Goal: Find specific page/section: Find specific page/section

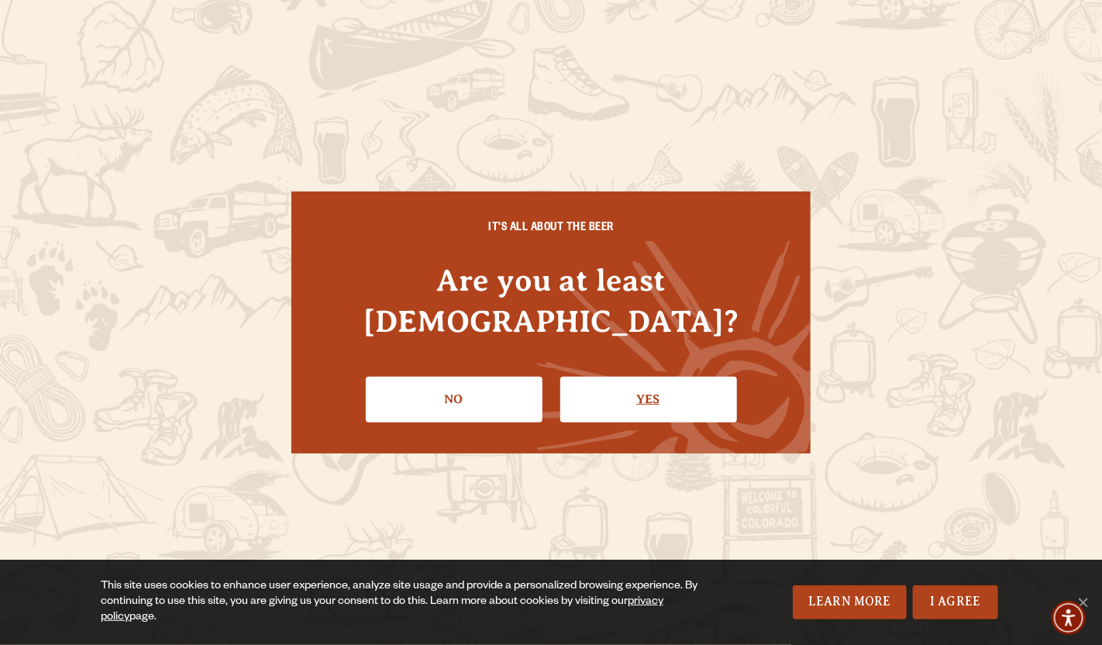
click at [658, 377] on link "Yes" at bounding box center [648, 399] width 177 height 45
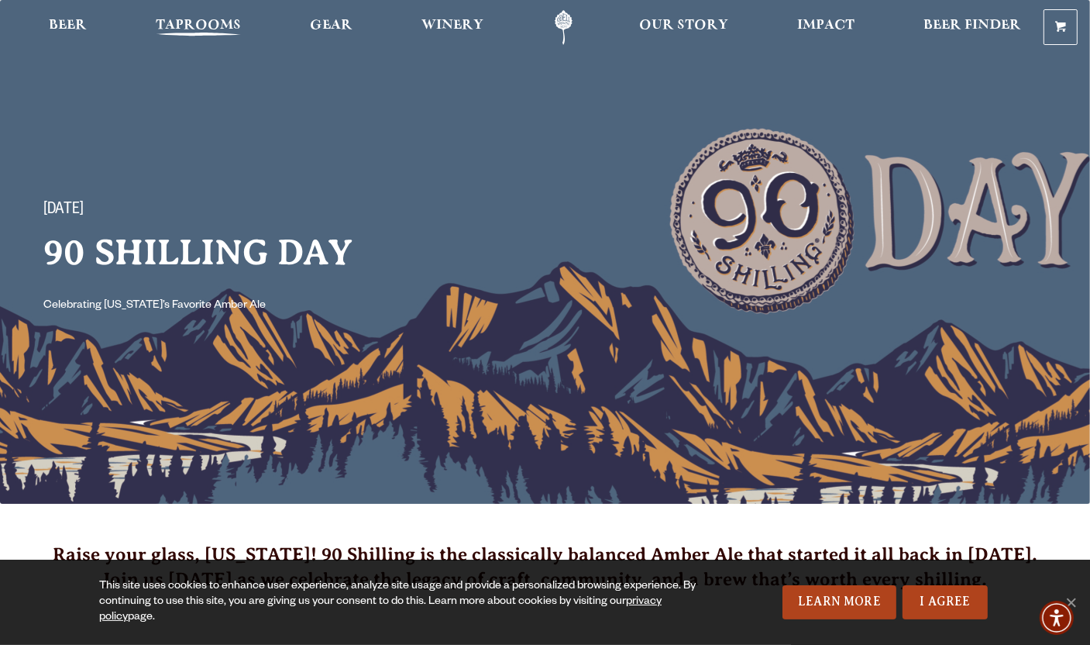
click at [192, 27] on span "Taprooms" at bounding box center [198, 25] width 85 height 12
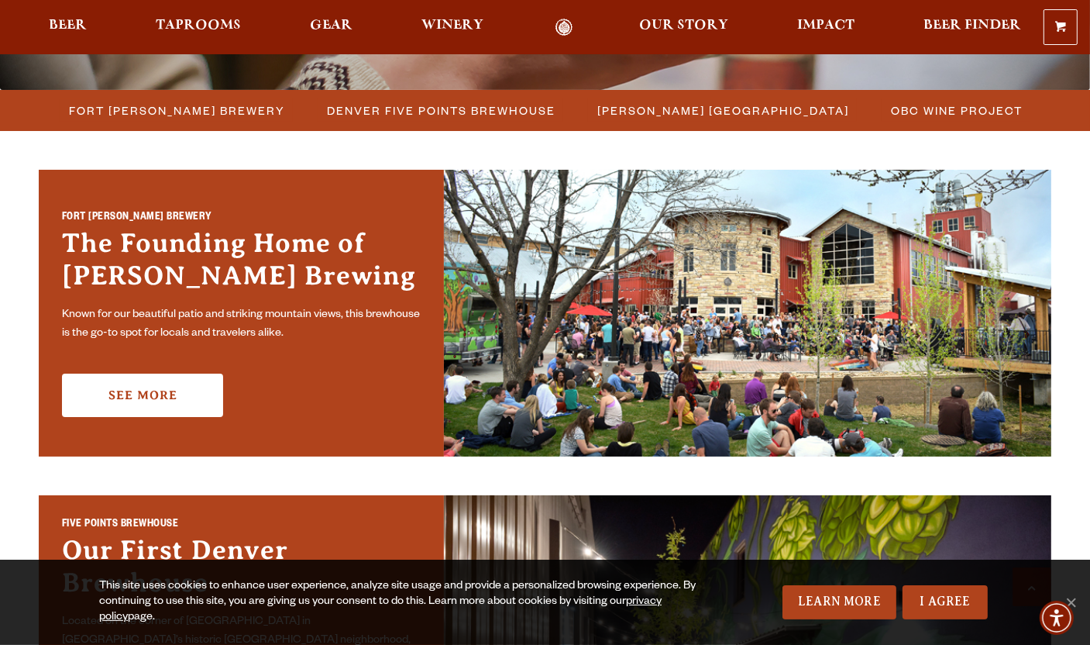
scroll to position [418, 0]
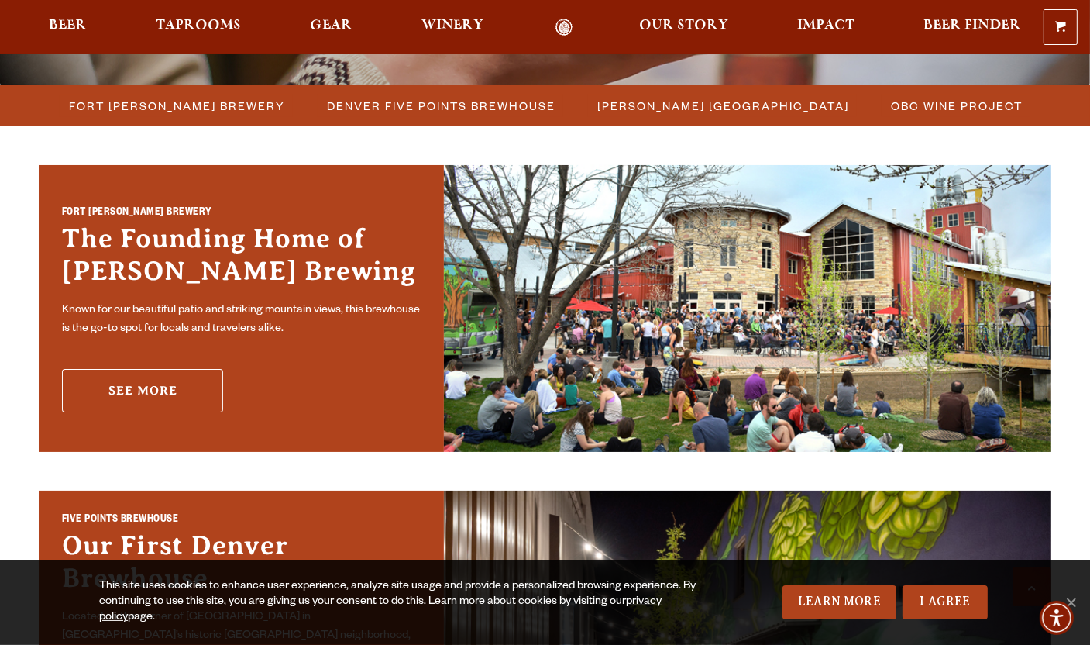
click at [177, 399] on link "See More" at bounding box center [142, 390] width 161 height 43
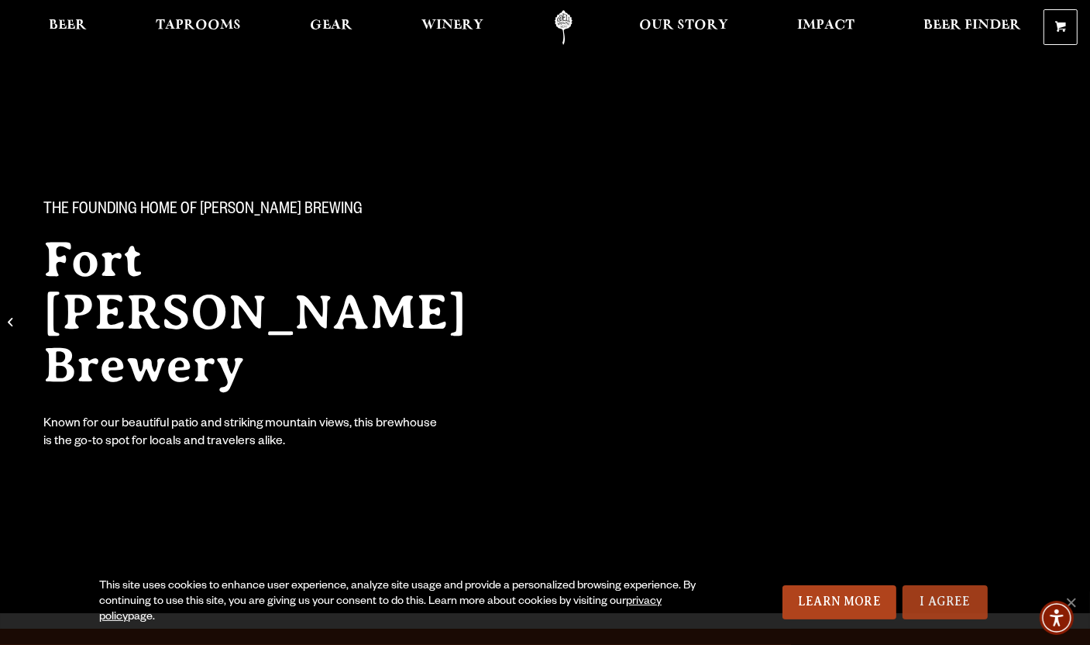
click at [945, 594] on link "I Agree" at bounding box center [945, 602] width 85 height 34
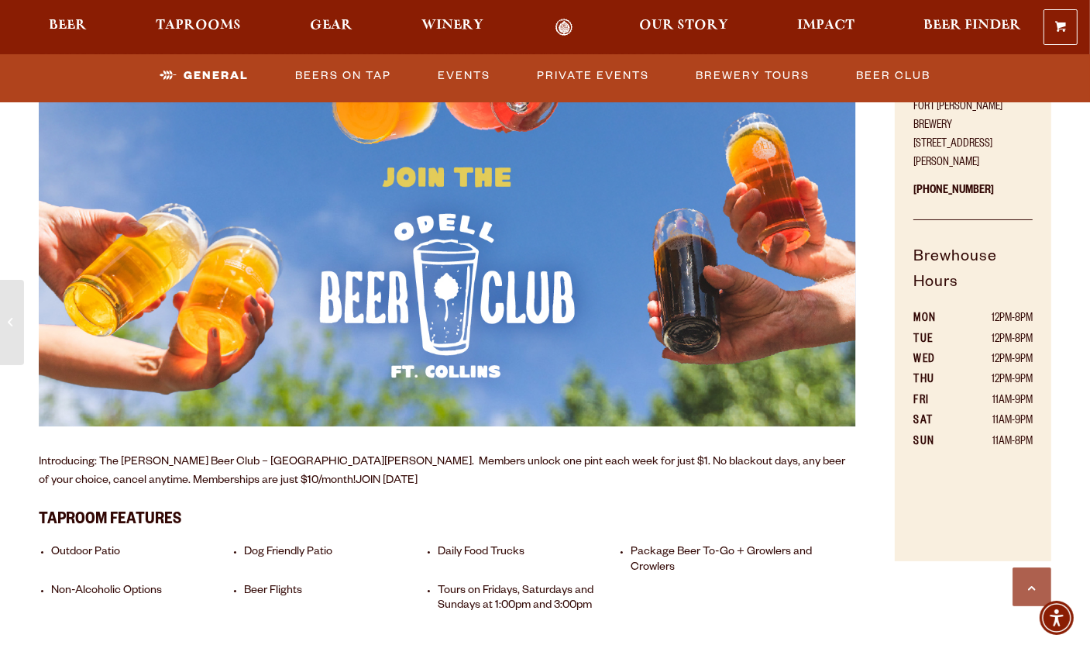
scroll to position [841, 0]
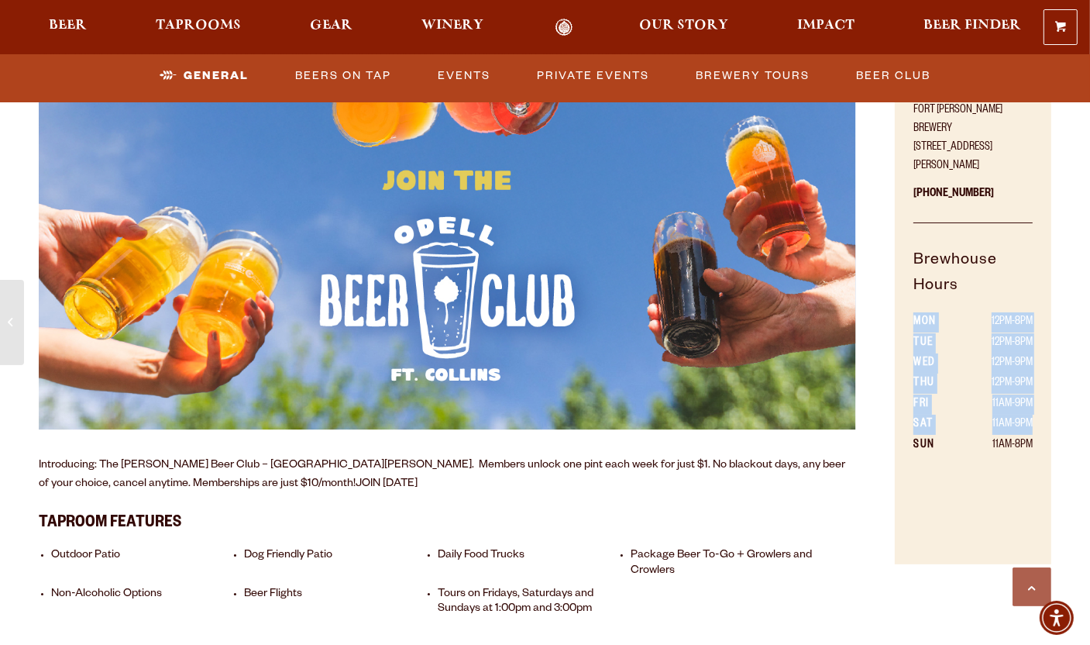
drag, startPoint x: 1032, startPoint y: 404, endPoint x: 911, endPoint y: 398, distance: 121.0
click at [911, 398] on div "Come Visit! Fort Collins Brewery 800 East Lincoln Avenue Fort Collins, CO 80524…" at bounding box center [973, 241] width 157 height 645
click at [967, 445] on div "Come Visit! Fort Collins Brewery 800 East Lincoln Avenue Fort Collins, CO 80524…" at bounding box center [973, 241] width 157 height 645
click at [930, 490] on div "Come Visit! Fort Collins Brewery 800 East Lincoln Avenue Fort Collins, CO 80524…" at bounding box center [973, 241] width 157 height 645
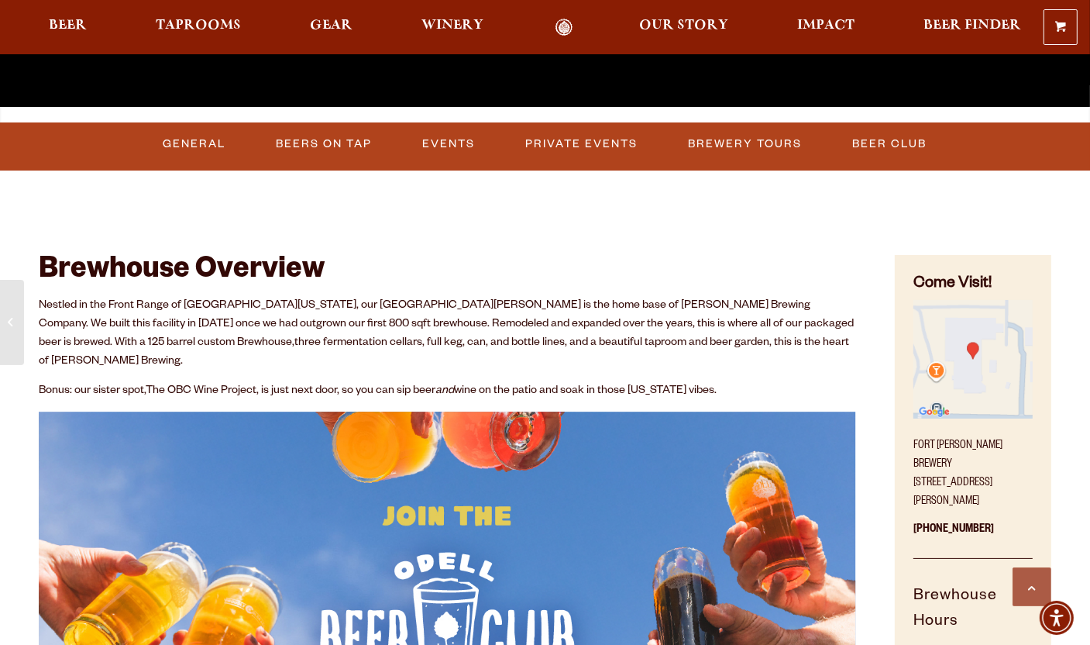
scroll to position [501, 0]
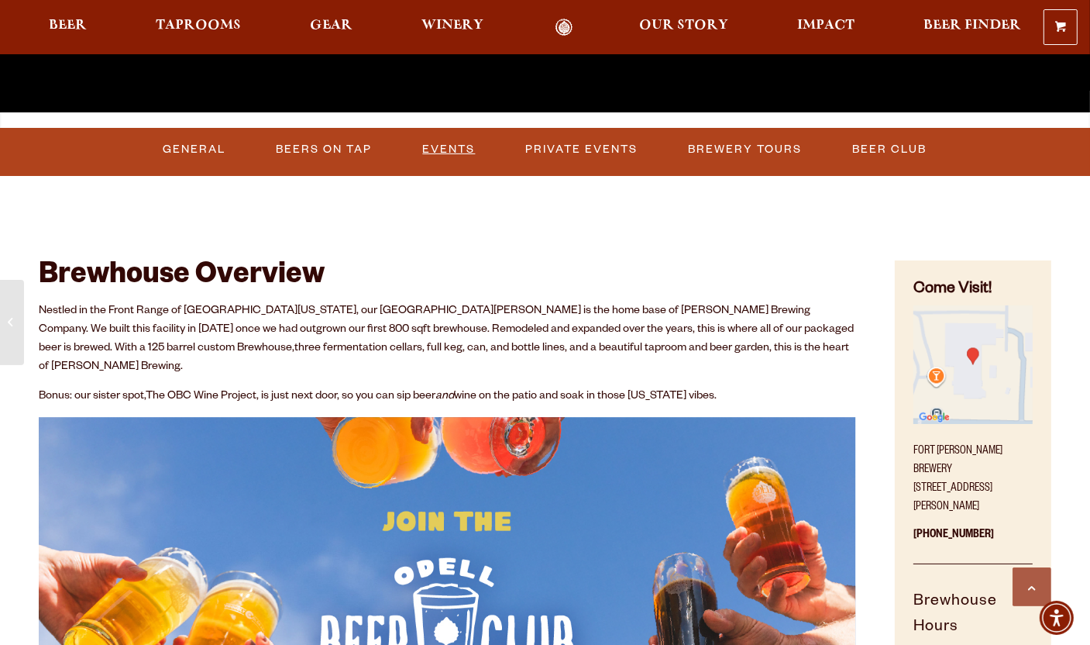
click at [455, 150] on link "Events" at bounding box center [449, 150] width 65 height 36
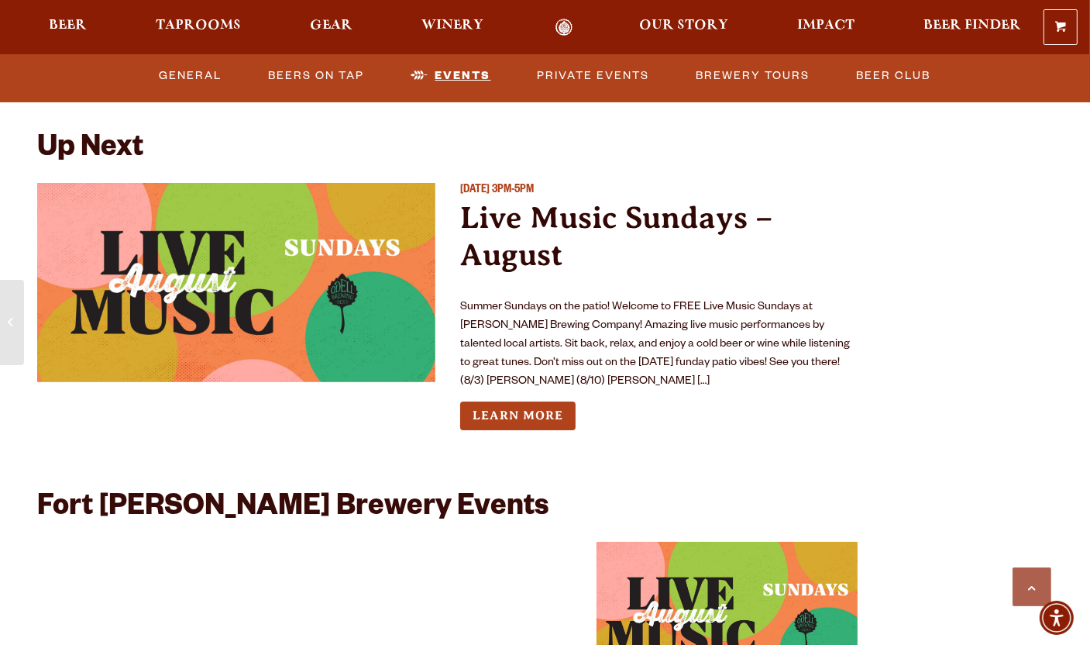
scroll to position [5580, 0]
